Goal: Transaction & Acquisition: Obtain resource

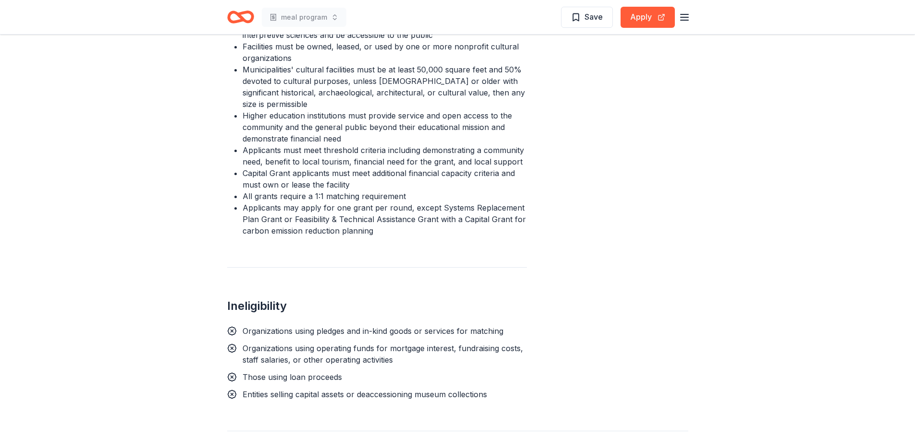
scroll to position [748, 0]
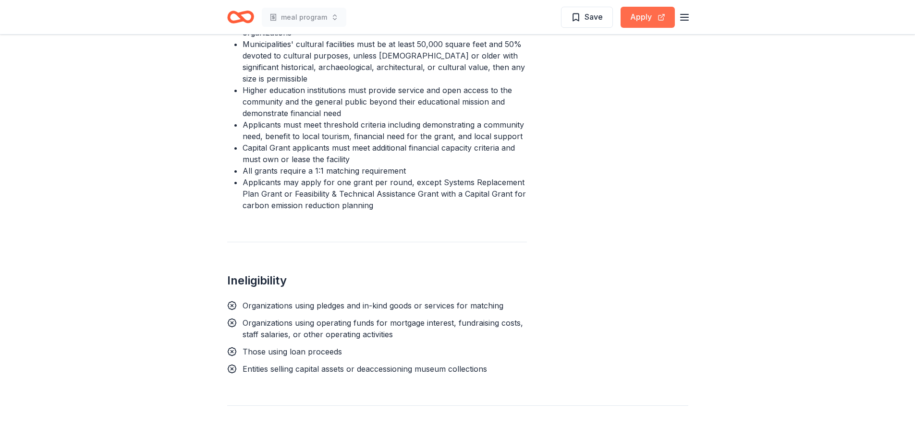
click at [640, 19] on button "Apply" at bounding box center [647, 17] width 54 height 21
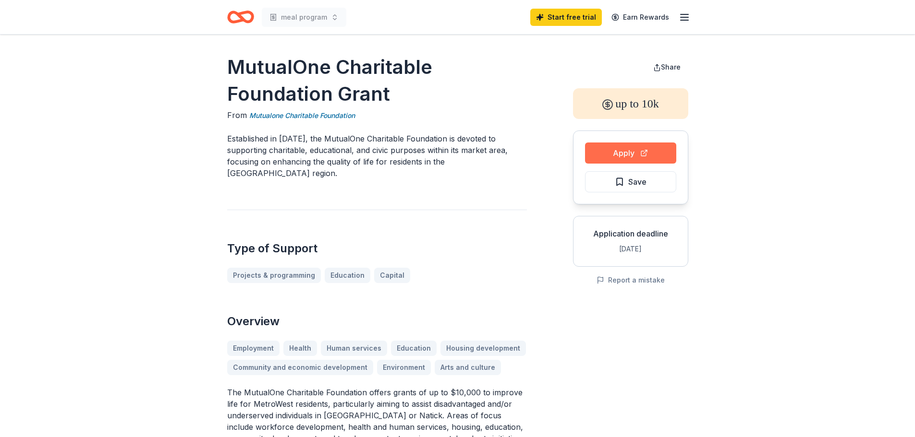
click at [616, 154] on button "Apply" at bounding box center [630, 153] width 91 height 21
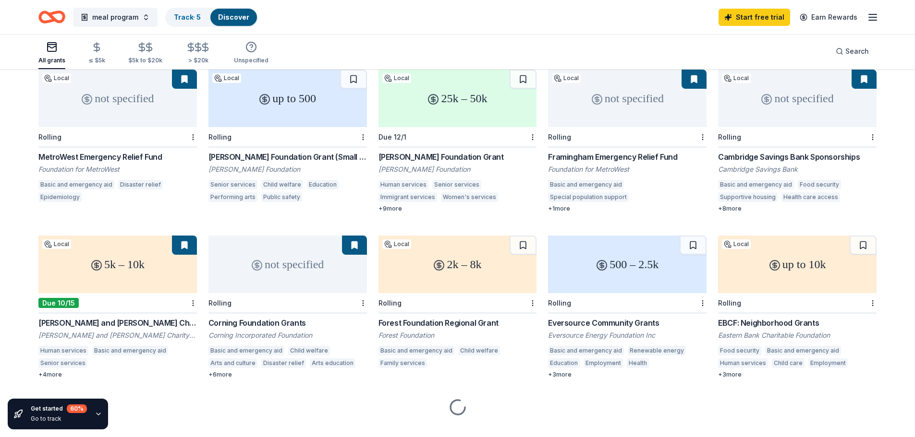
scroll to position [109, 0]
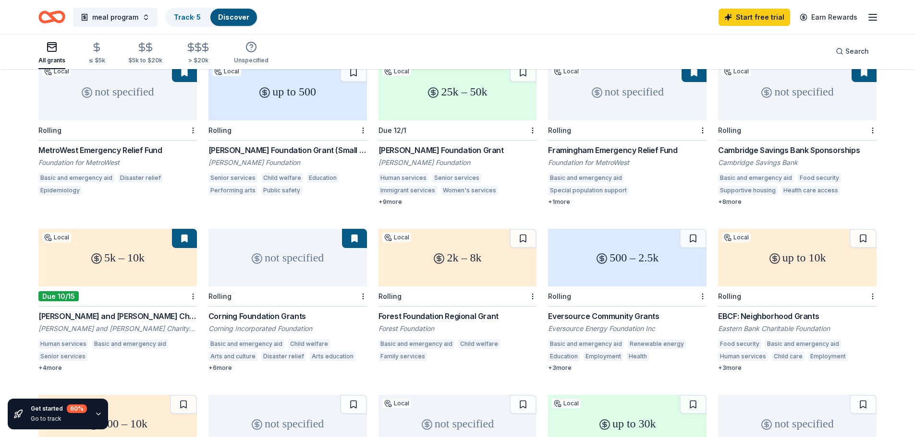
click at [736, 233] on div "Local" at bounding box center [736, 238] width 29 height 10
click at [755, 241] on div "up to 10k" at bounding box center [797, 258] width 158 height 58
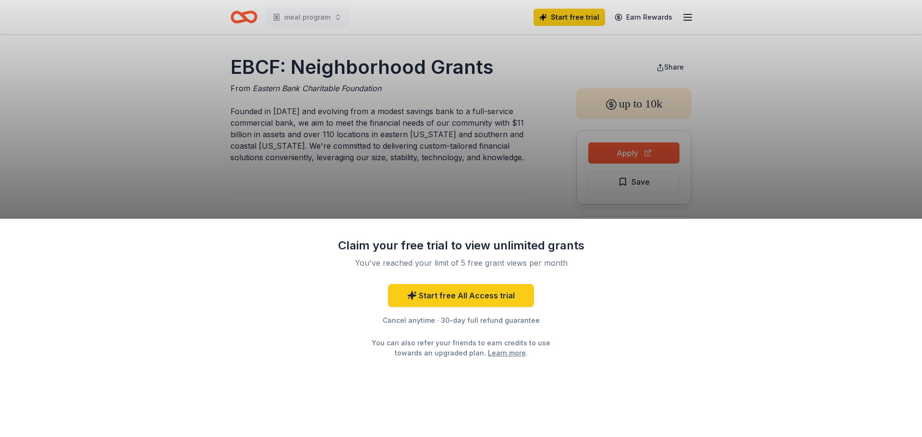
click at [627, 157] on div "Claim your free trial to view unlimited grants You've reached your limit of 5 f…" at bounding box center [461, 218] width 922 height 437
click at [495, 299] on link "Start free All Access trial" at bounding box center [461, 295] width 146 height 23
